Goal: Information Seeking & Learning: Learn about a topic

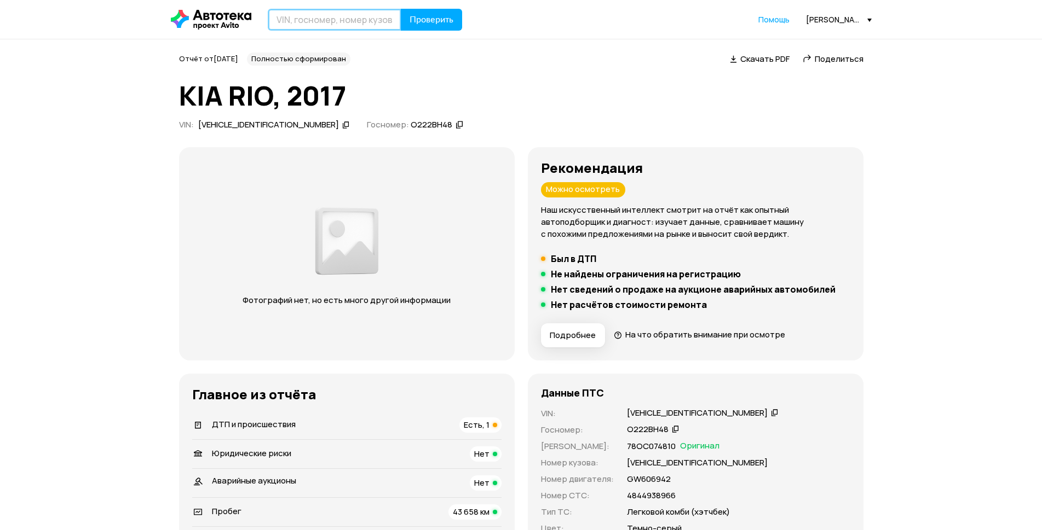
click at [311, 15] on input "text" at bounding box center [335, 20] width 134 height 22
paste input "[VEHICLE_IDENTIFICATION_NUMBER]"
type input "[VEHICLE_IDENTIFICATION_NUMBER]"
click at [446, 28] on button "Проверить" at bounding box center [431, 20] width 61 height 22
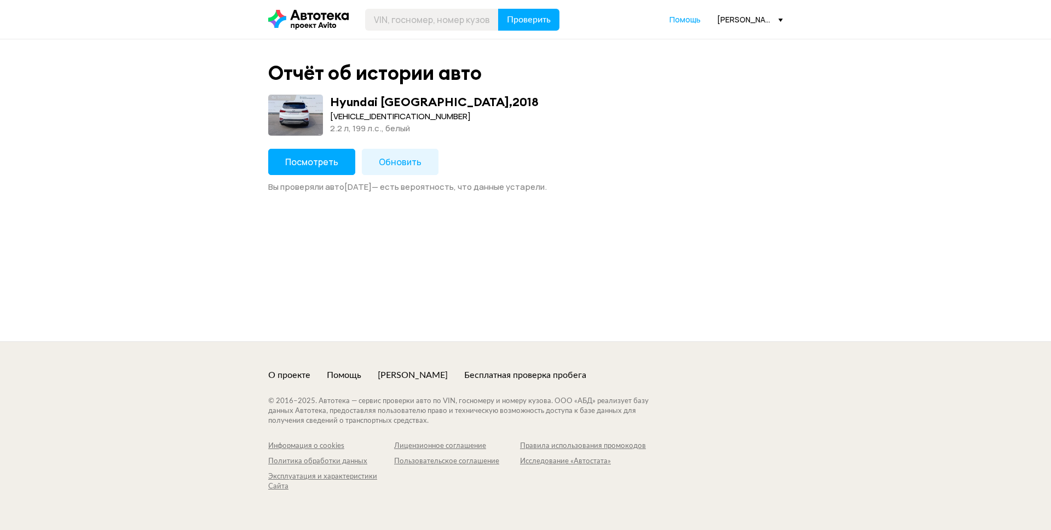
click at [308, 172] on button "Посмотреть" at bounding box center [311, 162] width 87 height 26
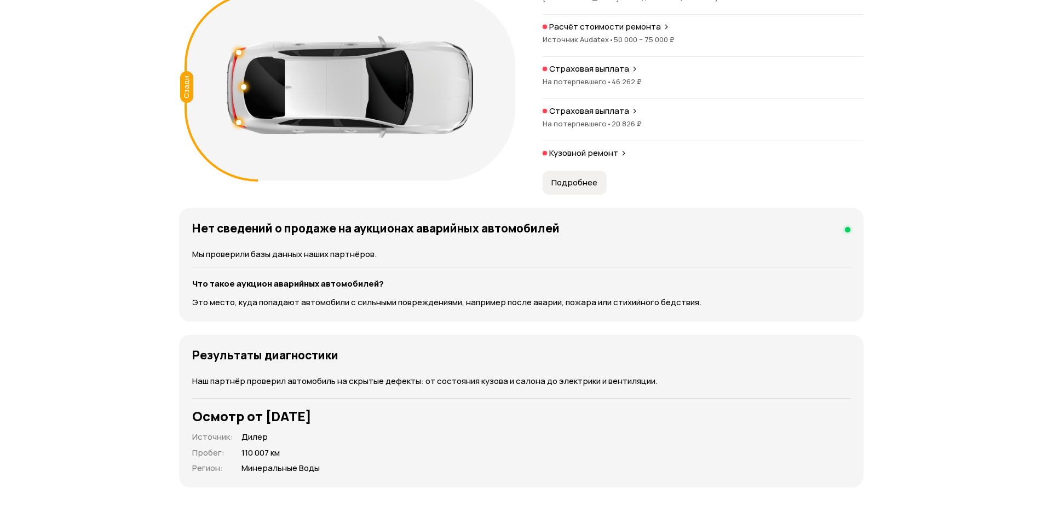
scroll to position [1314, 0]
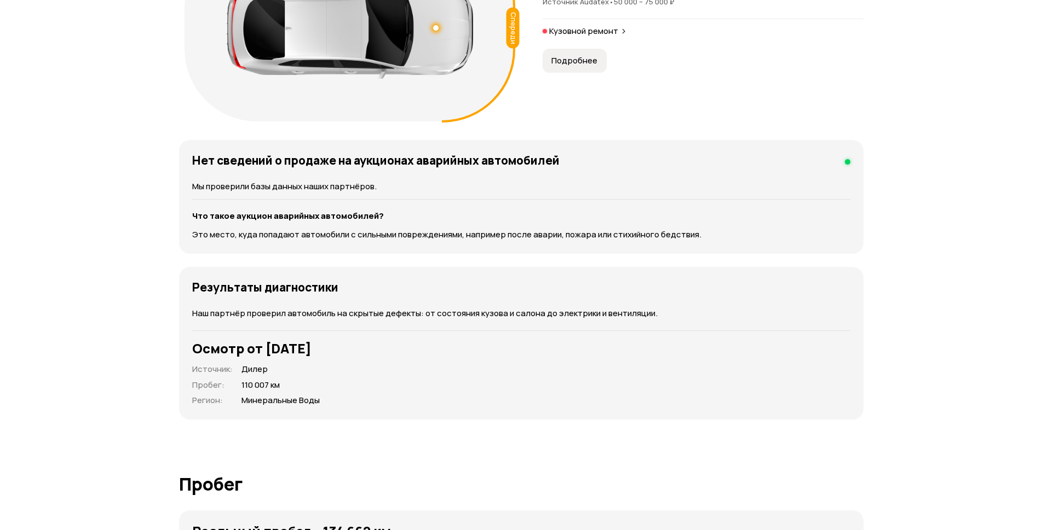
click at [551, 66] on span "Подробнее" at bounding box center [574, 60] width 46 height 11
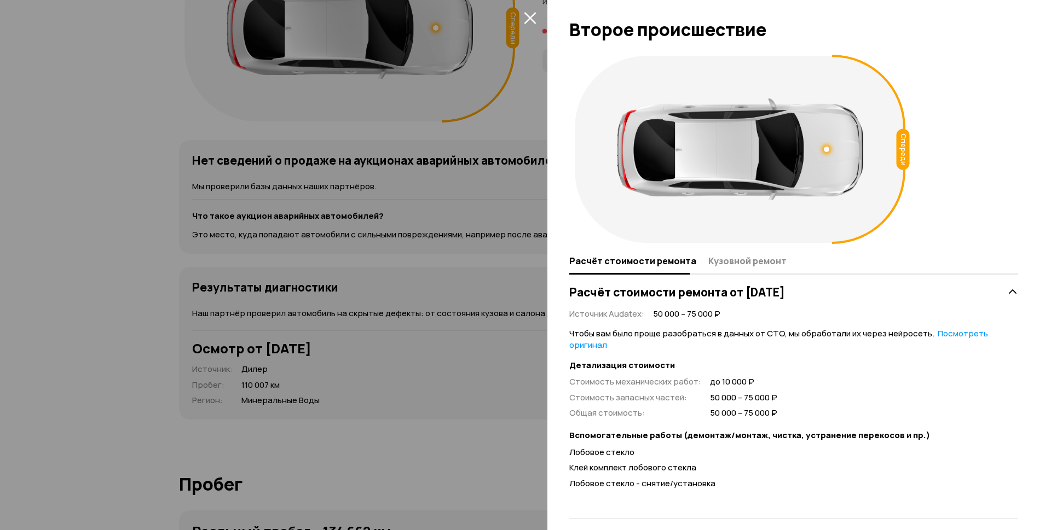
click at [533, 16] on icon "закрыть" at bounding box center [530, 18] width 12 height 12
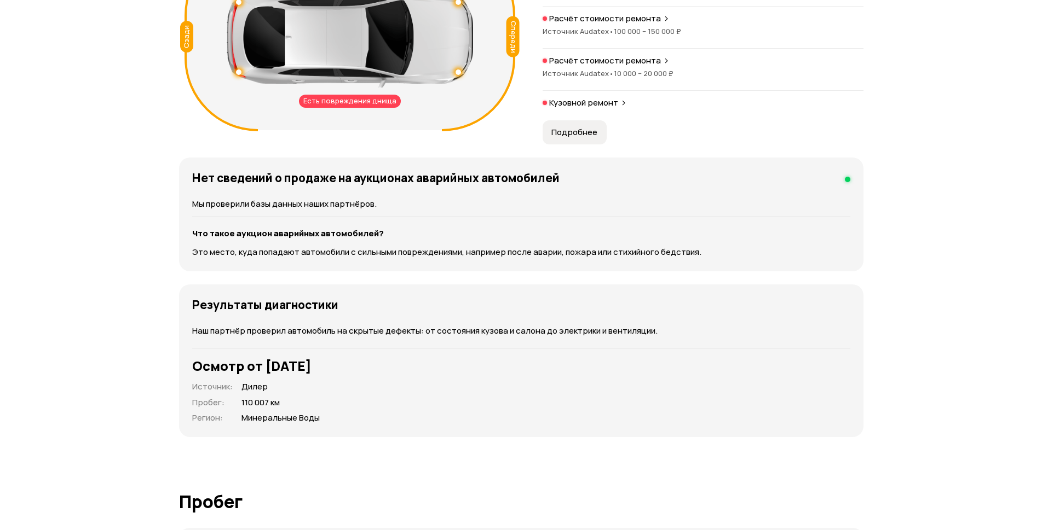
click at [427, 120] on div "Первое • [DATE] Второе Третье • [DATE] Четвёртое Пятое • [DATE] Есть повреждени…" at bounding box center [521, 14] width 684 height 262
click at [360, 120] on div "Первое • [DATE] Второе Третье • [DATE] Четвёртое Пятое • [DATE] Есть повреждени…" at bounding box center [521, 14] width 684 height 262
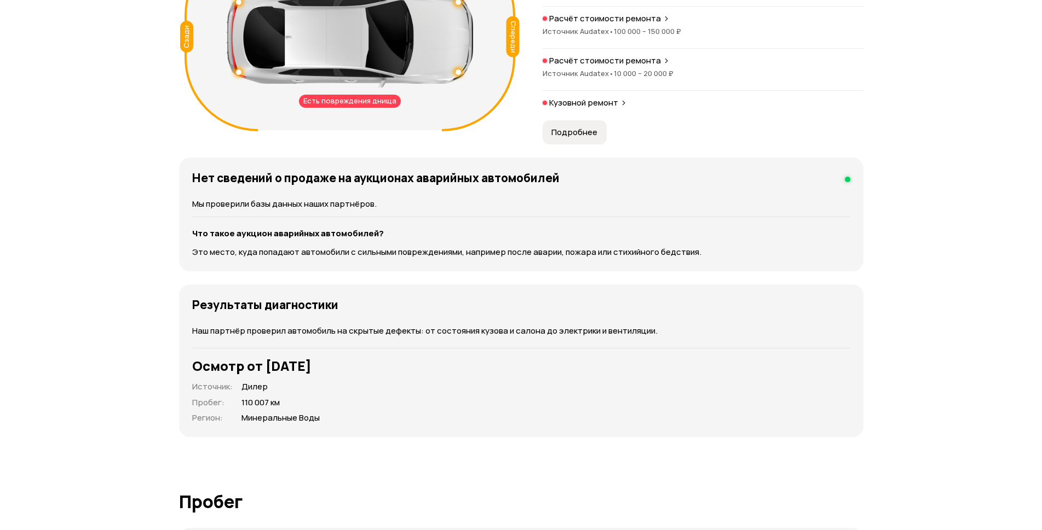
click at [258, 131] on icon at bounding box center [220, 36] width 73 height 189
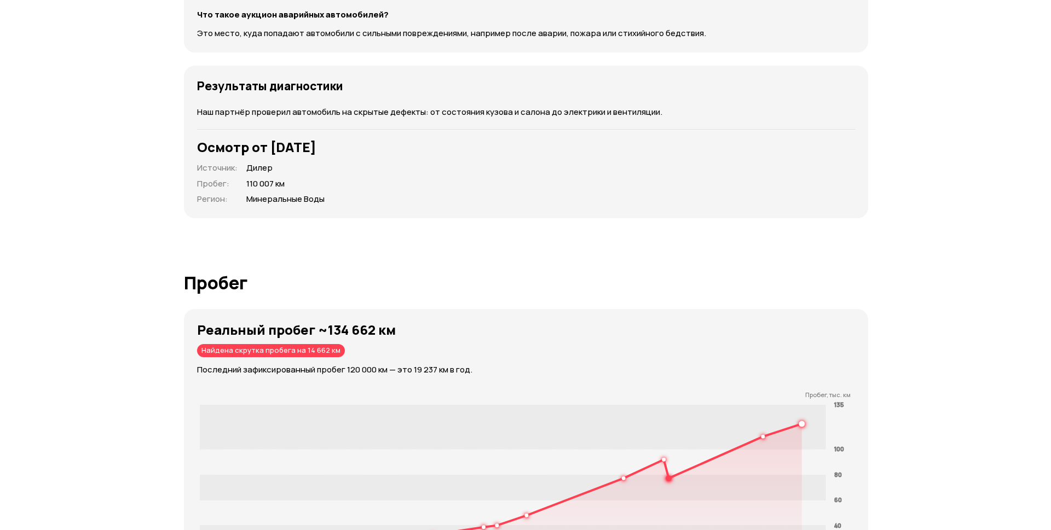
scroll to position [1478, 0]
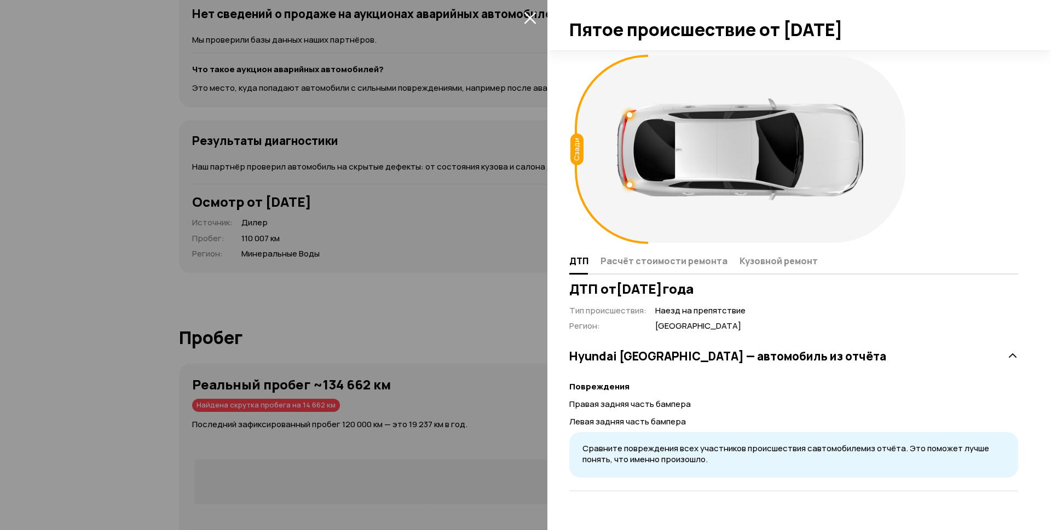
scroll to position [33, 0]
click at [655, 267] on span "Расчёт стоимости ремонта" at bounding box center [663, 261] width 127 height 11
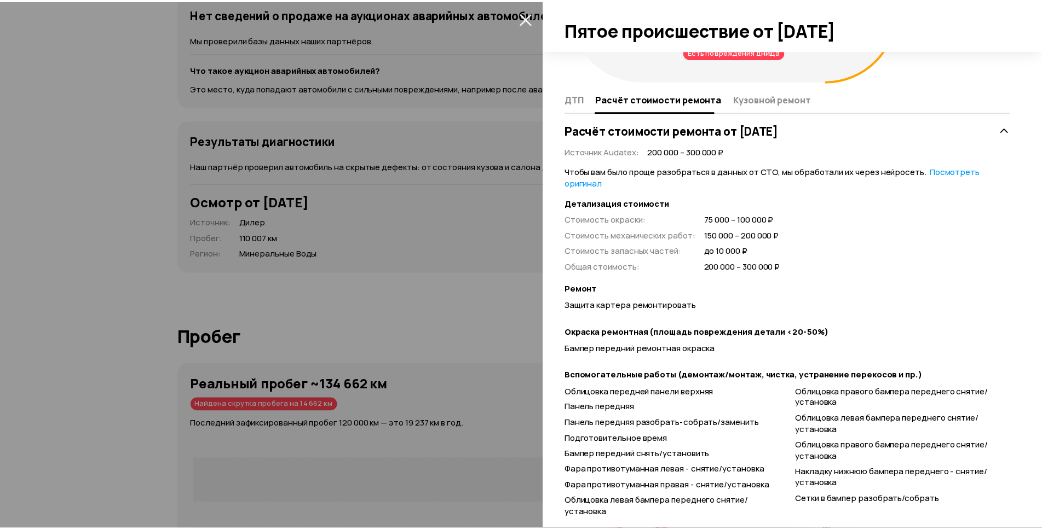
scroll to position [197, 0]
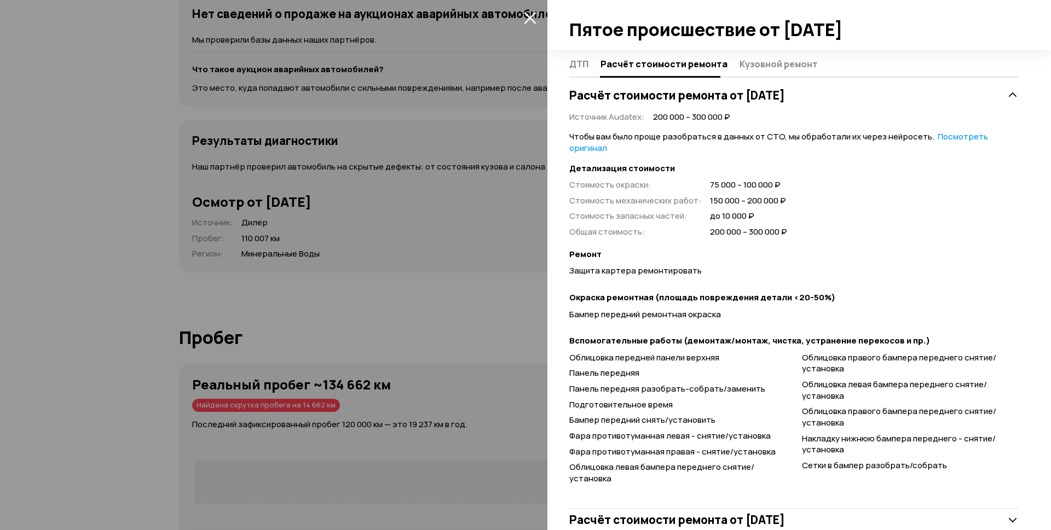
click at [527, 18] on icon "закрыть" at bounding box center [530, 17] width 13 height 13
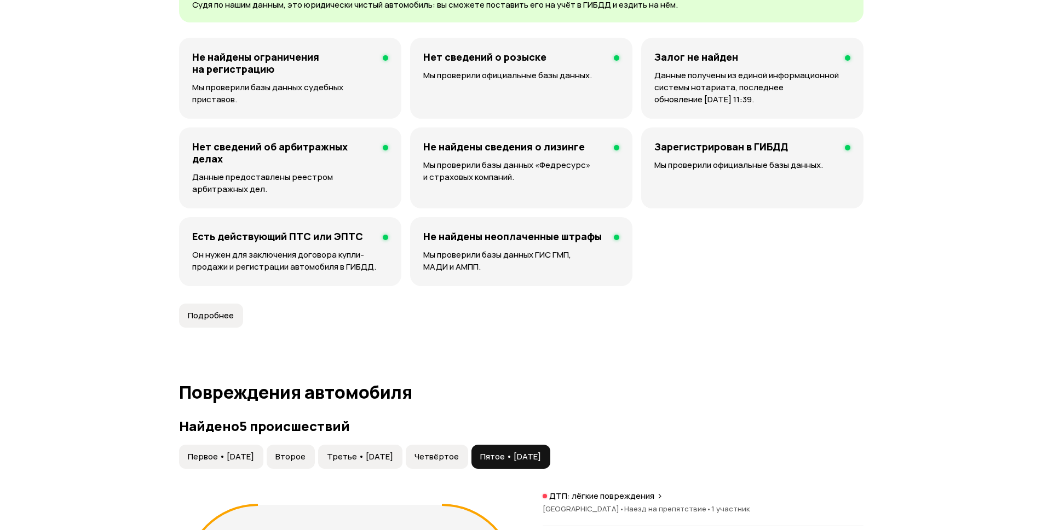
scroll to position [657, 0]
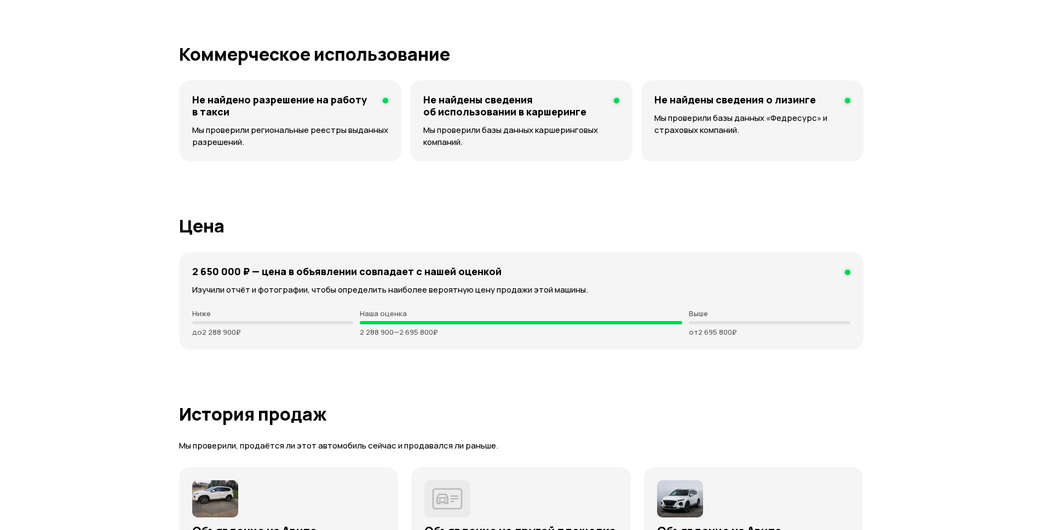
scroll to position [0, 0]
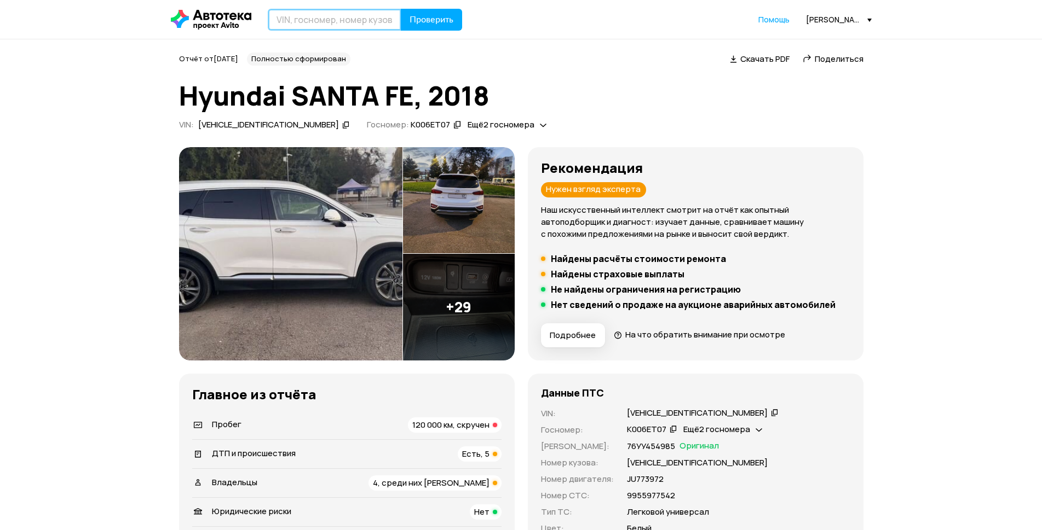
click at [344, 14] on input "text" at bounding box center [335, 20] width 134 height 22
paste input "[US_VEHICLE_IDENTIFICATION_NUMBER]"
type input "[US_VEHICLE_IDENTIFICATION_NUMBER]"
click at [436, 15] on span "Проверить" at bounding box center [431, 19] width 44 height 9
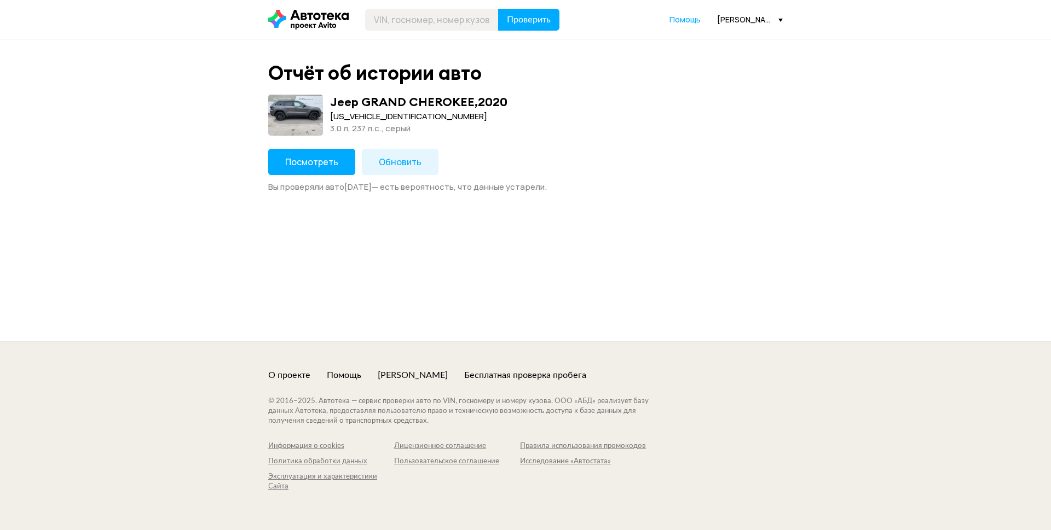
click at [298, 153] on button "Посмотреть" at bounding box center [311, 162] width 87 height 26
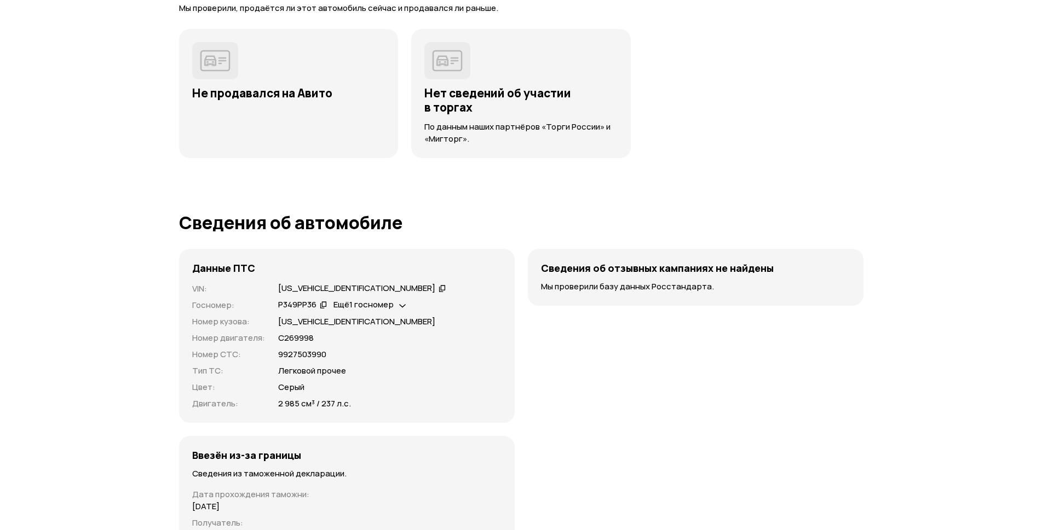
scroll to position [3065, 0]
